Goal: Check status: Check status

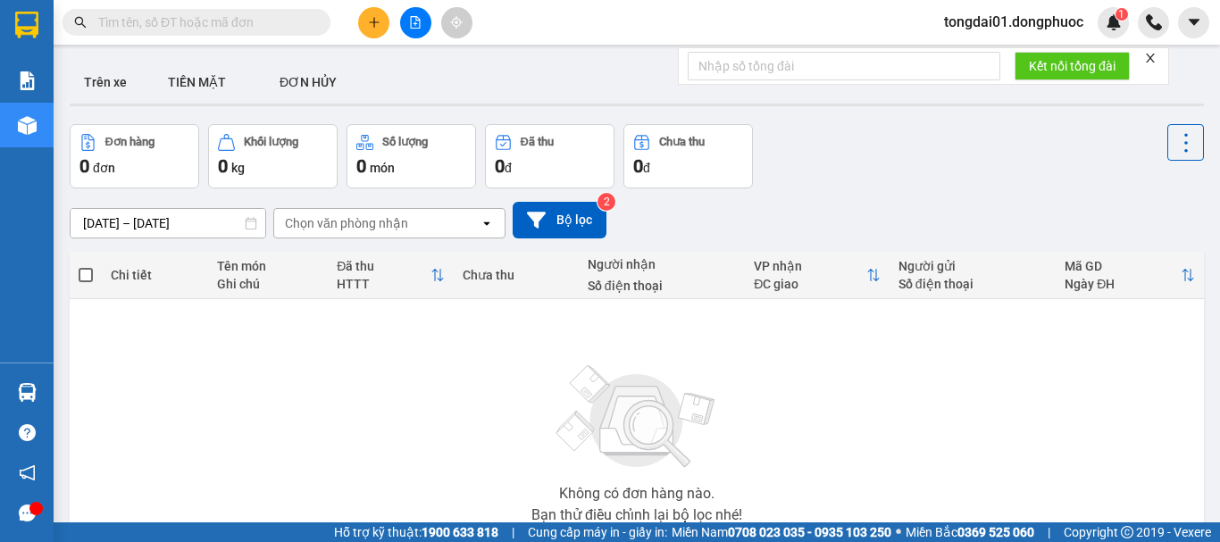
click at [242, 25] on input "text" at bounding box center [203, 22] width 211 height 20
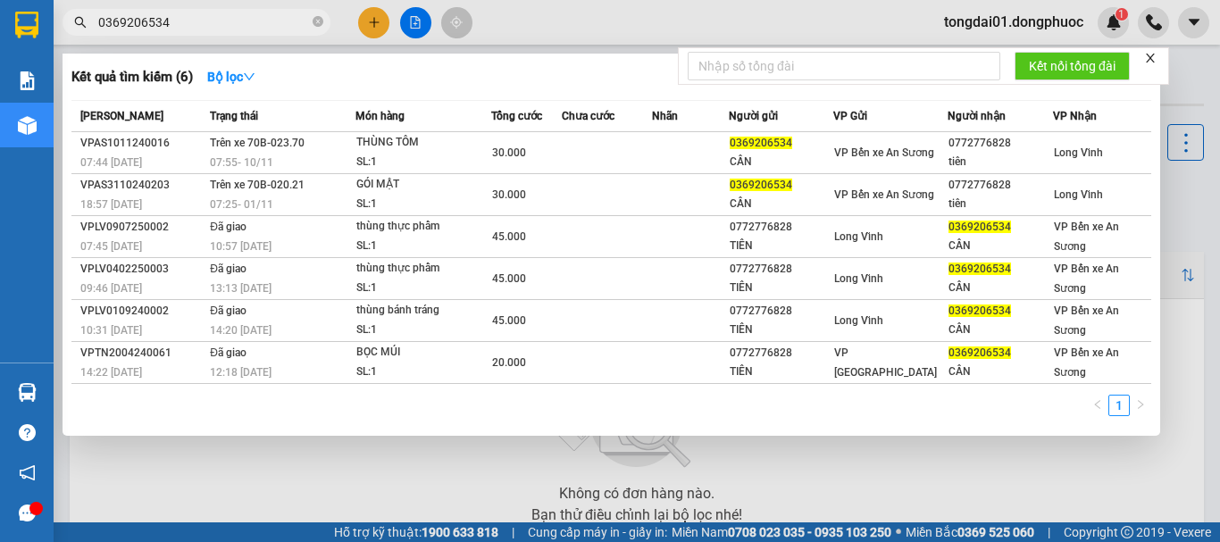
type input "0369206534"
click at [576, 421] on div "1" at bounding box center [610, 411] width 1079 height 32
click at [203, 18] on input "0369206534" at bounding box center [203, 22] width 211 height 20
click at [608, 15] on div at bounding box center [610, 271] width 1220 height 542
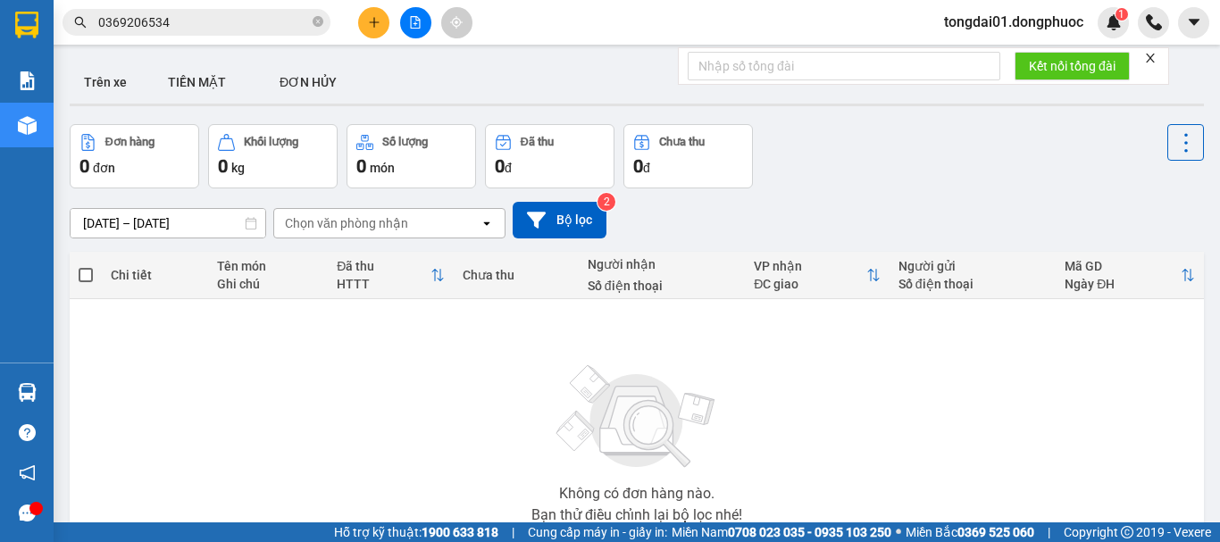
click at [217, 38] on div "Kết quả tìm kiếm ( 6 ) Bộ lọc Mã ĐH Trạng thái Món hàng Tổng cước Chưa cước Nhã…" at bounding box center [610, 22] width 1220 height 45
click at [214, 23] on input "0369206534" at bounding box center [203, 22] width 211 height 20
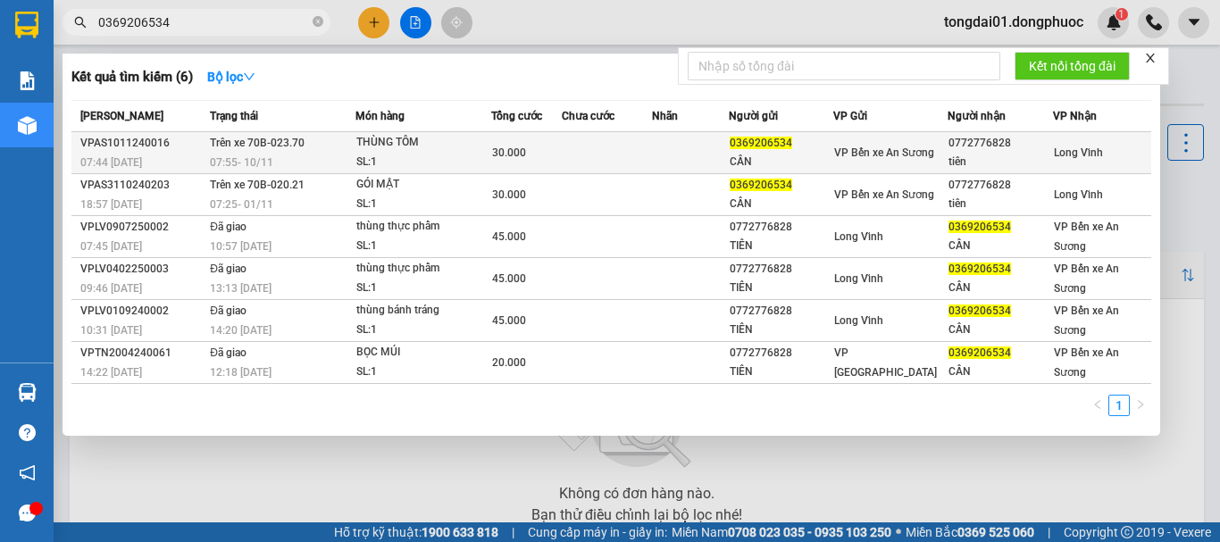
click at [252, 162] on span "07:55 [DATE]" at bounding box center [241, 162] width 63 height 12
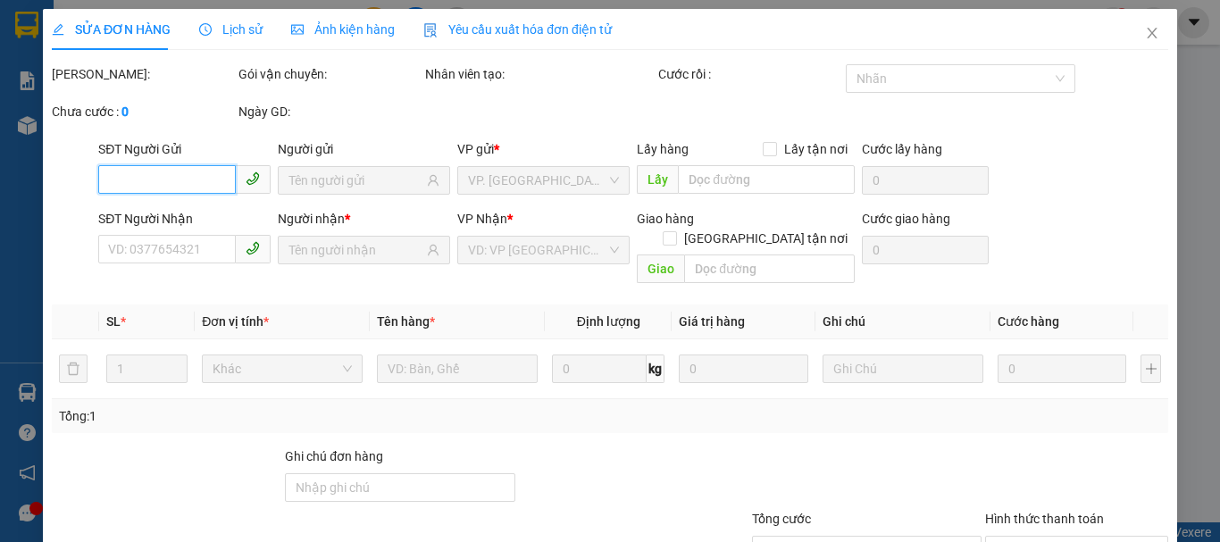
type input "0369206534"
type input "CẦN"
type input "0772776828"
type input "tiên"
type input "30.000"
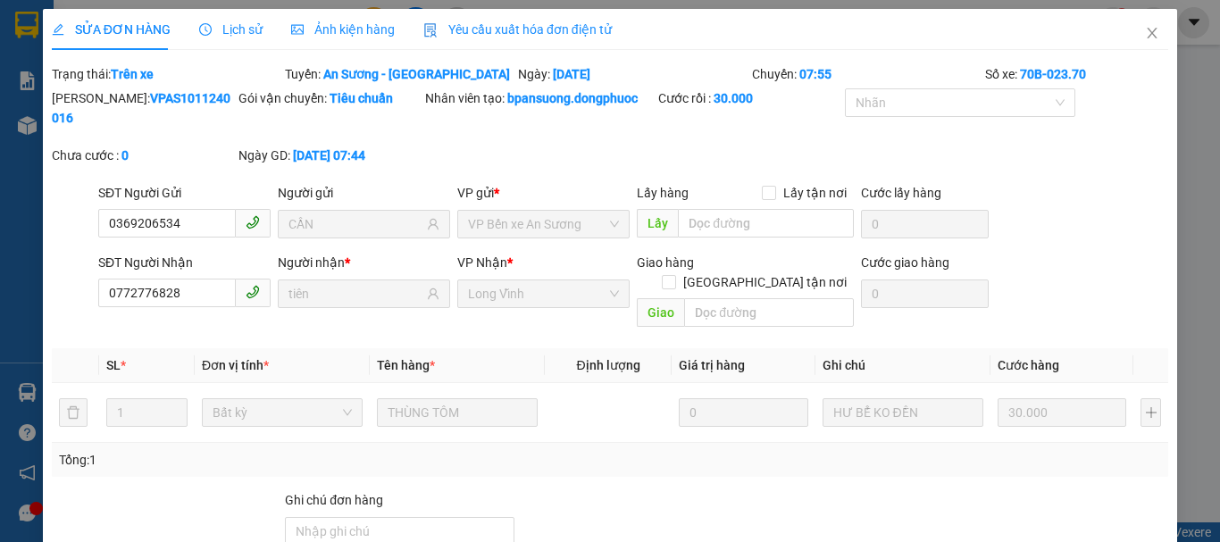
click at [237, 29] on span "Lịch sử" at bounding box center [230, 29] width 63 height 14
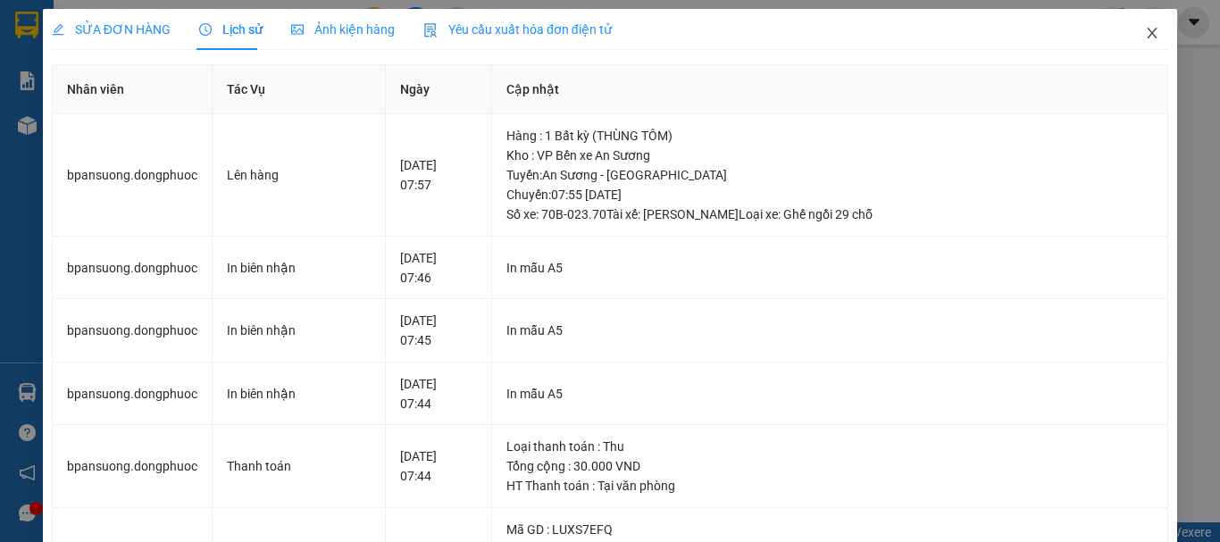
click at [1145, 36] on icon "close" at bounding box center [1152, 33] width 14 height 14
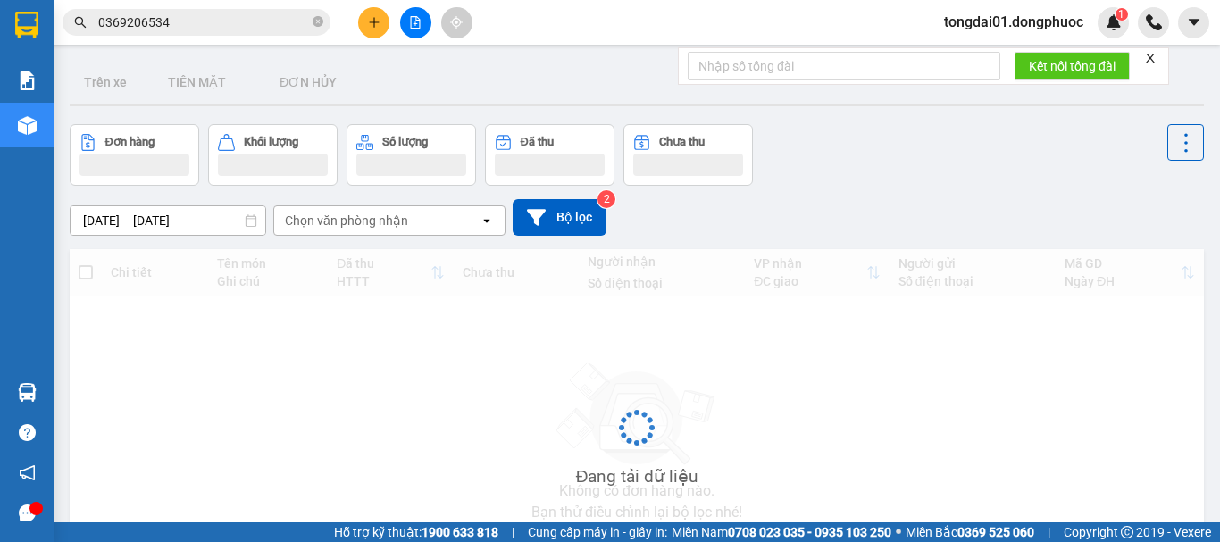
click at [235, 28] on input "0369206534" at bounding box center [203, 22] width 211 height 20
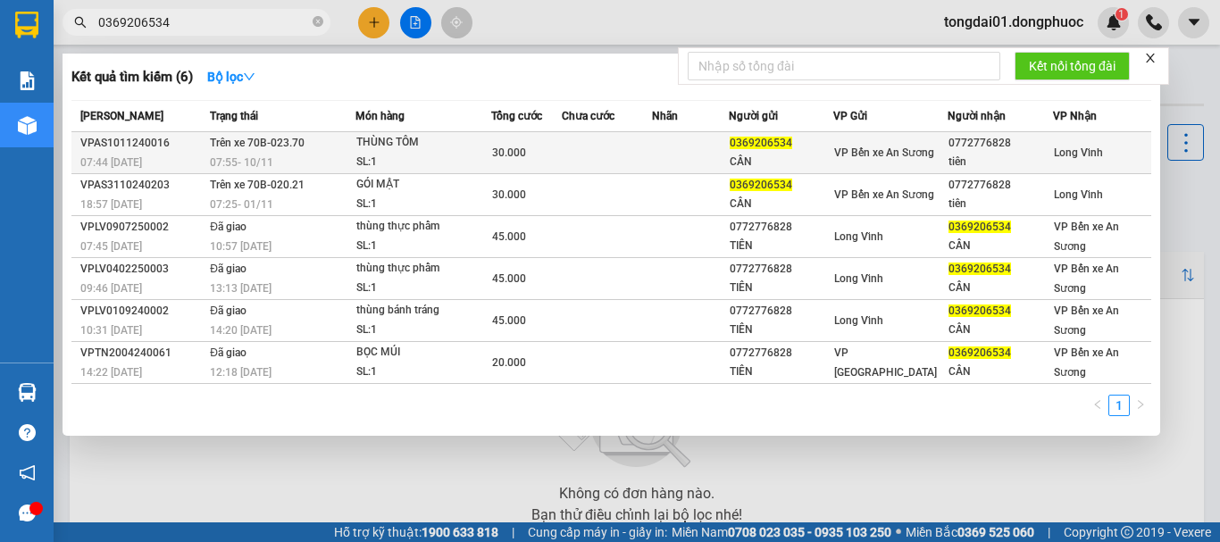
click at [212, 148] on span "Trên xe 70B-023.70" at bounding box center [257, 143] width 95 height 12
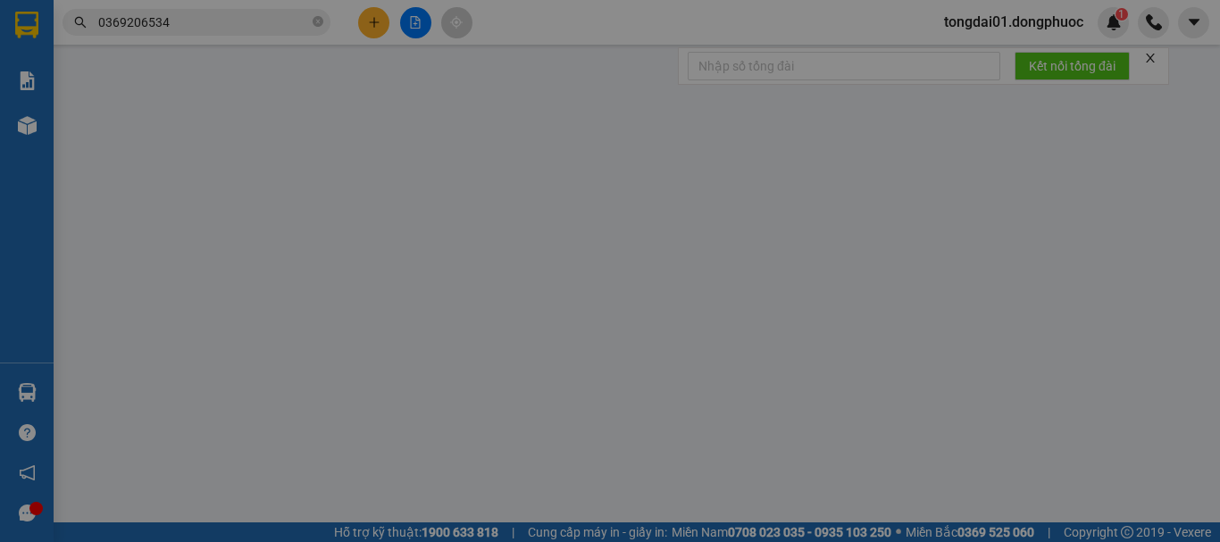
type input "0369206534"
type input "CẦN"
type input "0772776828"
type input "tiên"
type input "30.000"
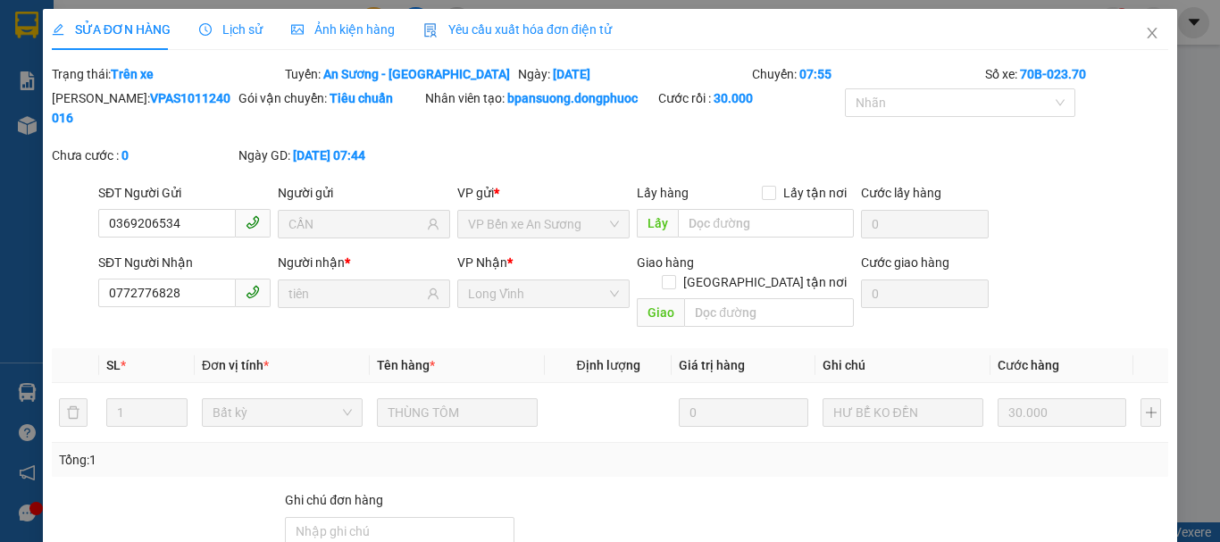
click at [239, 27] on span "Lịch sử" at bounding box center [230, 29] width 63 height 14
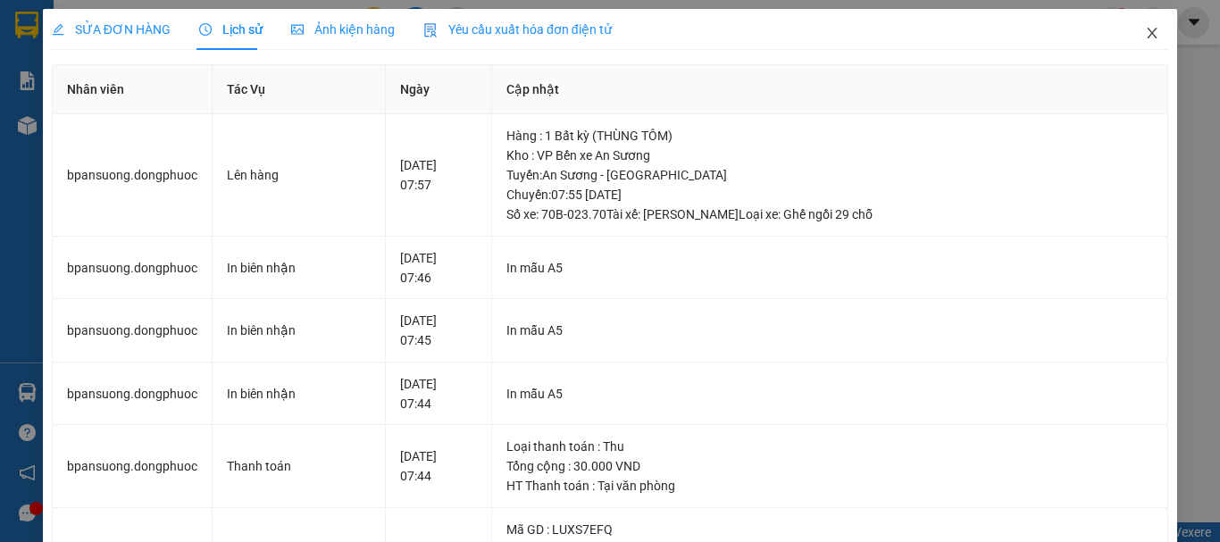
click at [1130, 32] on span "Close" at bounding box center [1152, 34] width 50 height 50
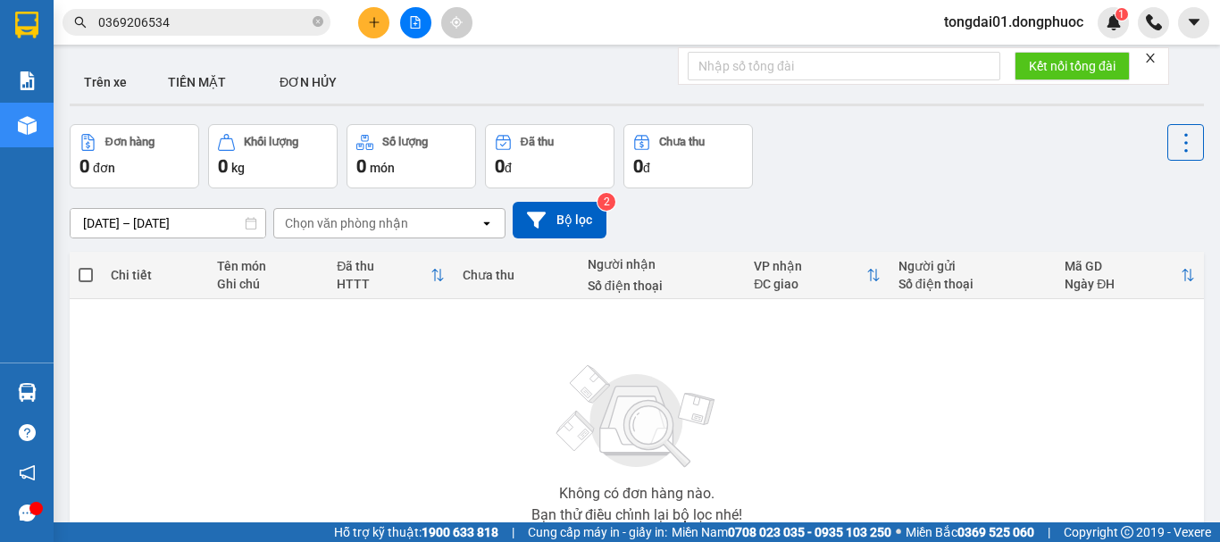
click at [267, 29] on input "0369206534" at bounding box center [203, 22] width 211 height 20
